Goal: Find specific page/section: Find specific page/section

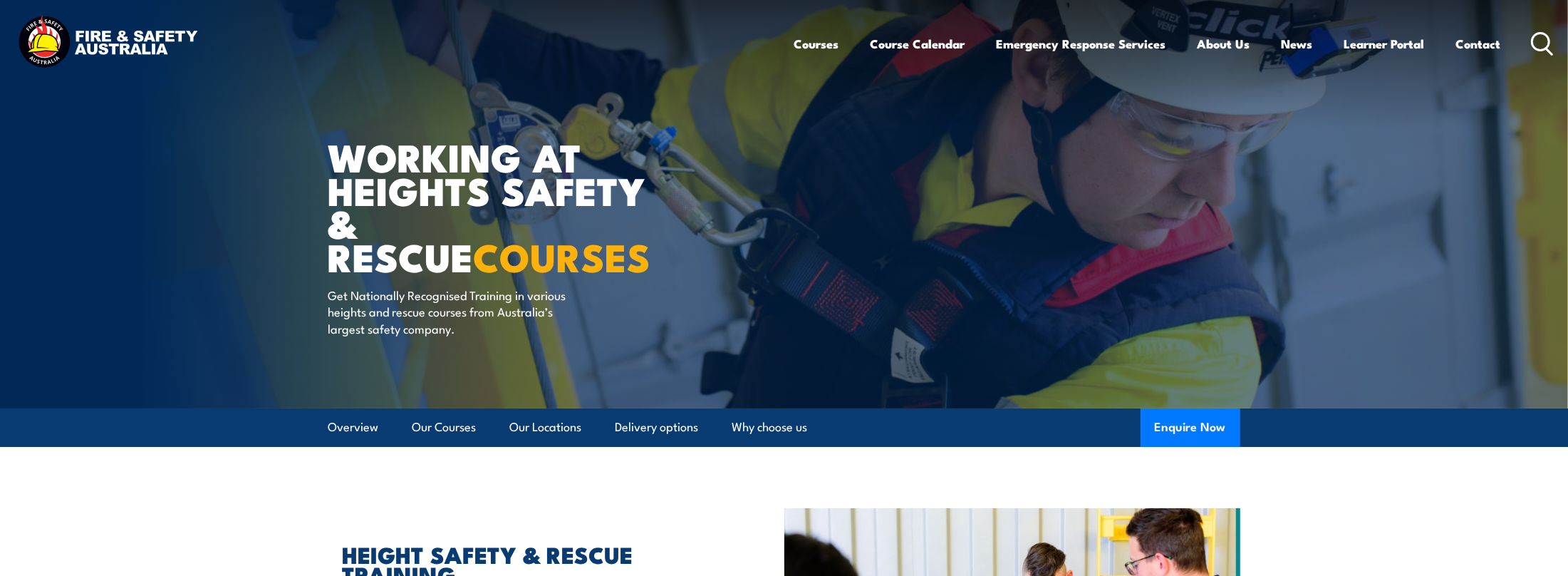
click at [1541, 35] on icon at bounding box center [1542, 43] width 23 height 24
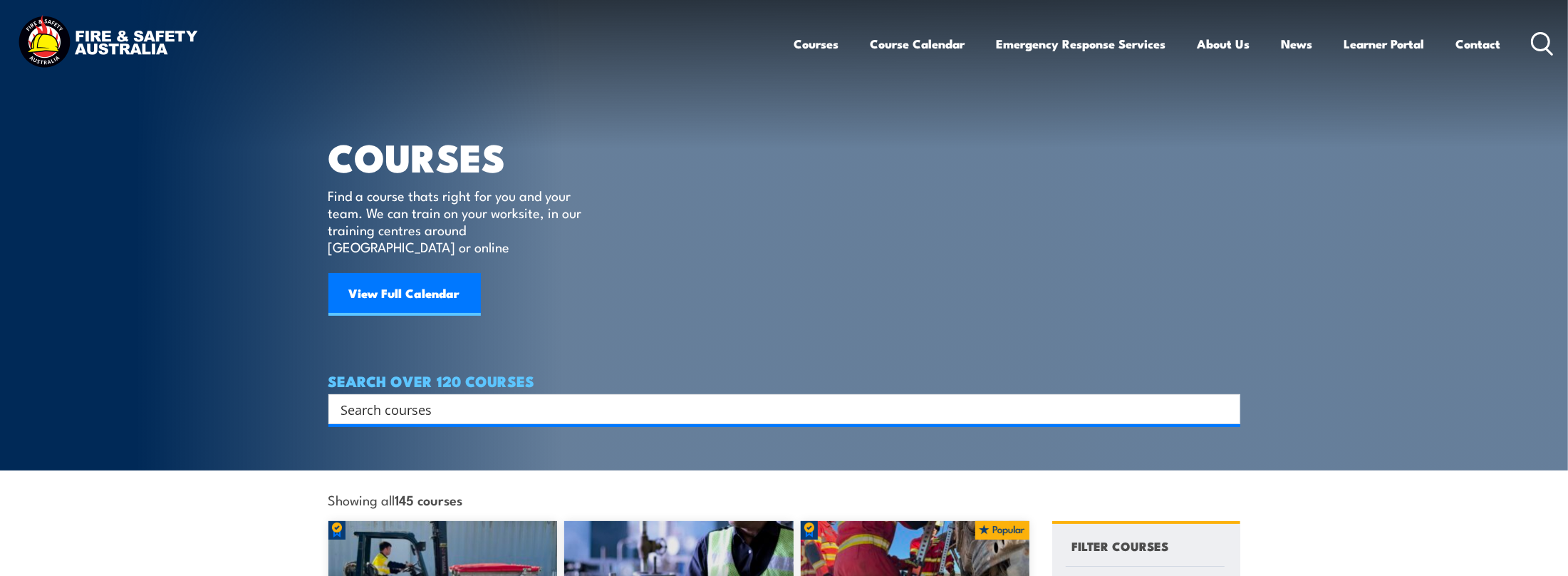
click at [428, 398] on input "Search input" at bounding box center [775, 409] width 868 height 21
